Goal: Task Accomplishment & Management: Manage account settings

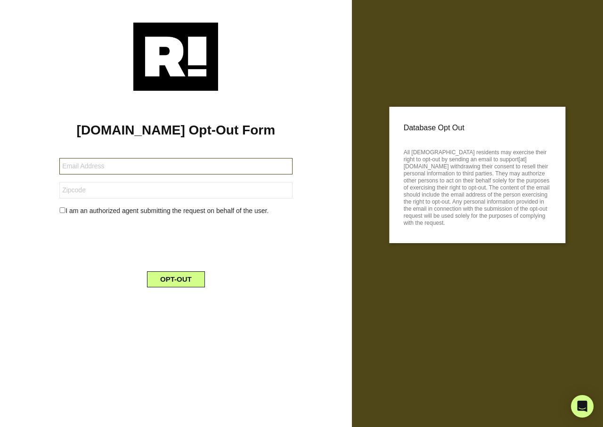
type input "[EMAIL_ADDRESS][DOMAIN_NAME]"
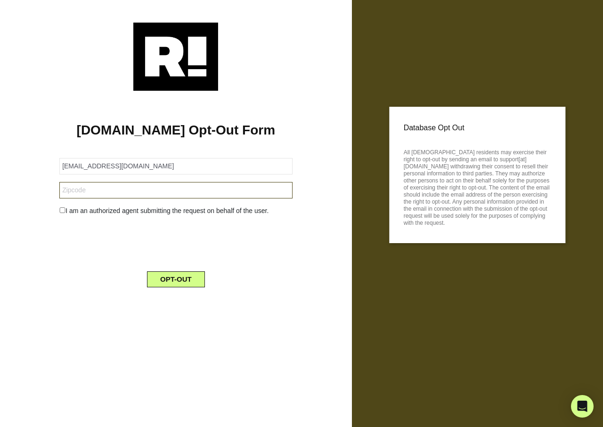
type input "48915"
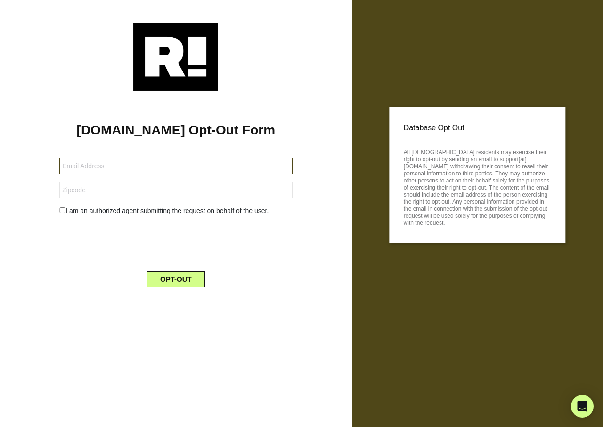
type input "mnickell79@outlook.com"
type input "77613"
